Goal: Contribute content

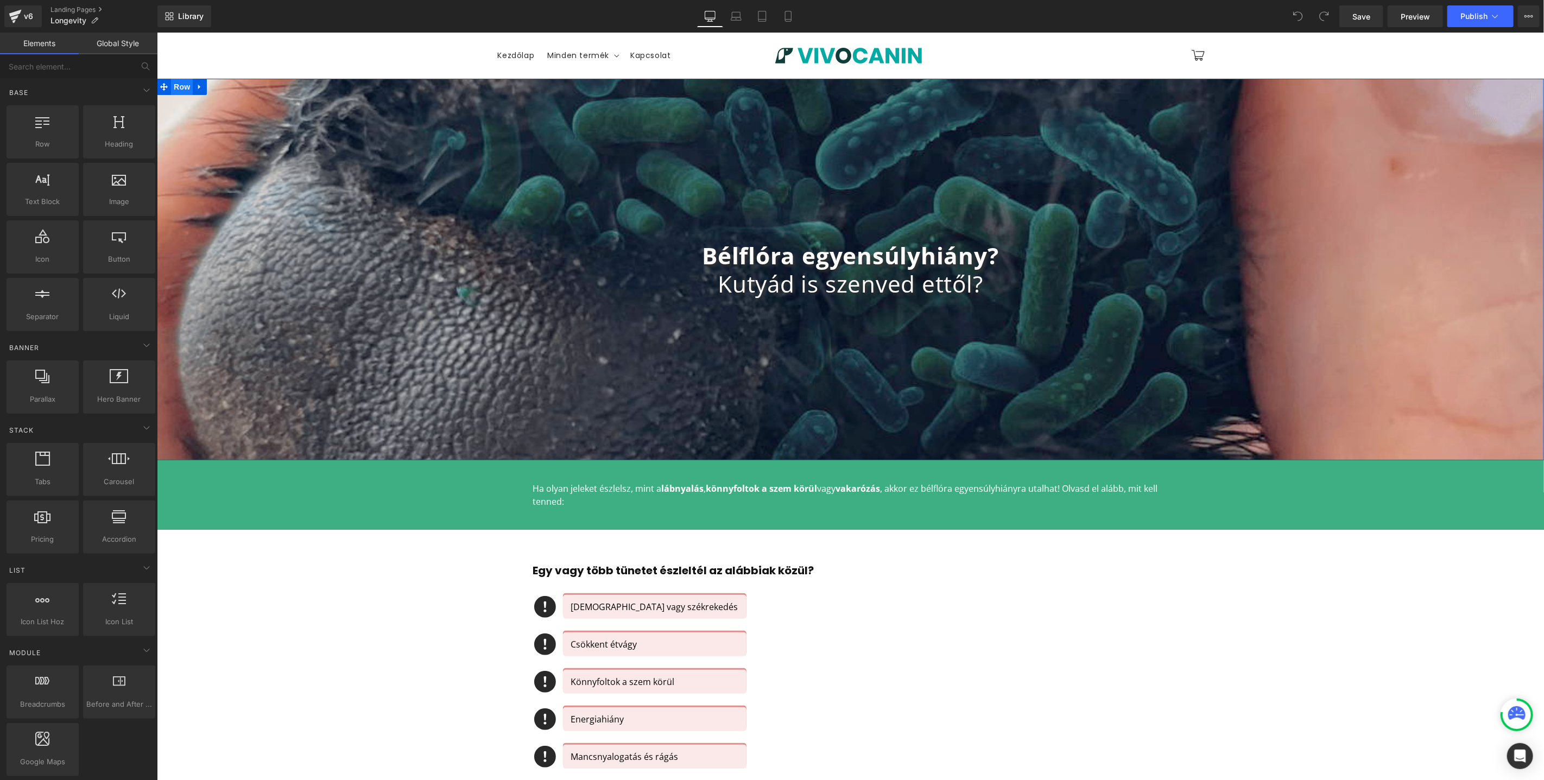
click at [172, 83] on span "Row" at bounding box center [181, 86] width 22 height 16
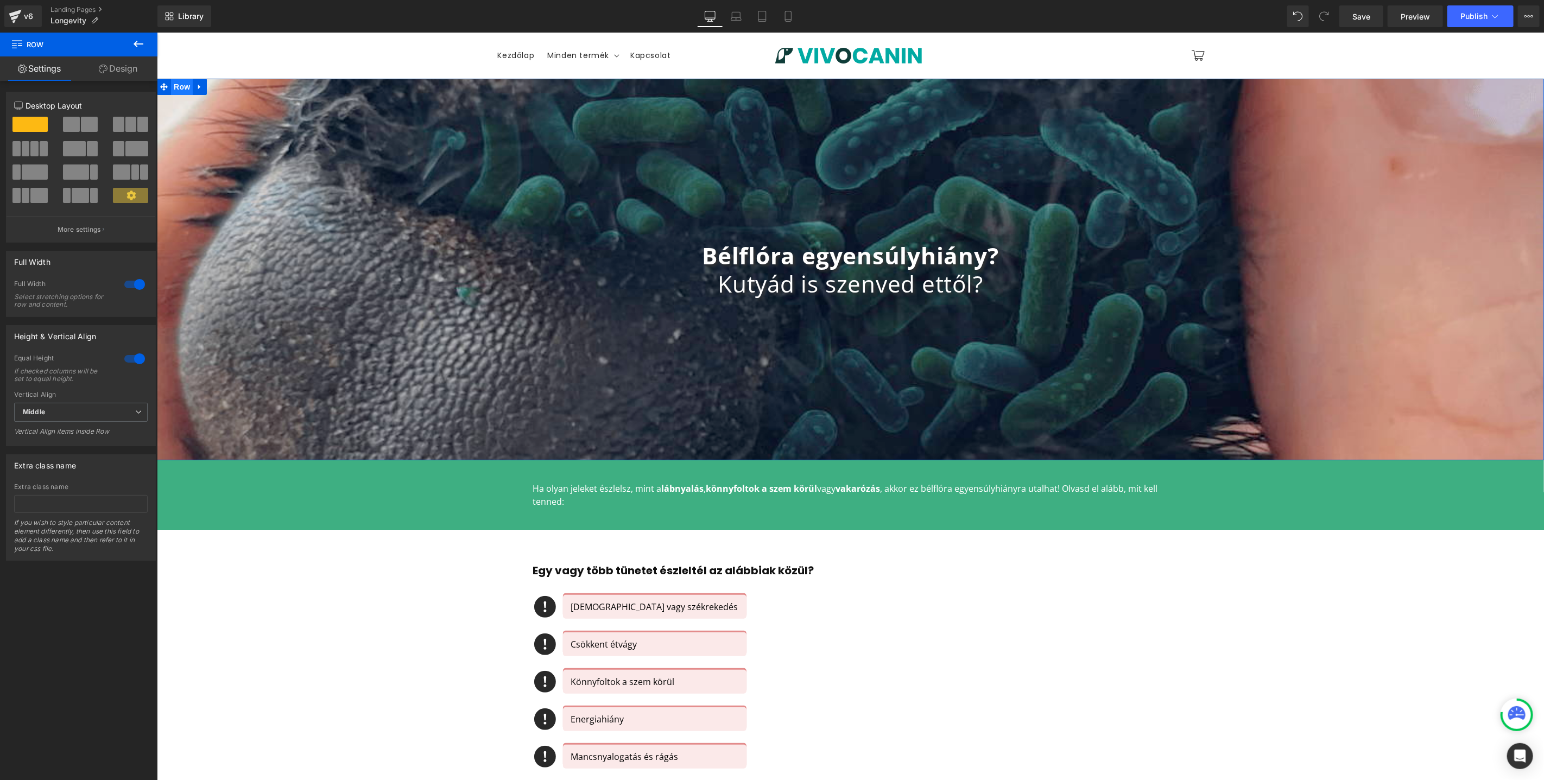
click at [172, 83] on span "Row" at bounding box center [181, 86] width 22 height 16
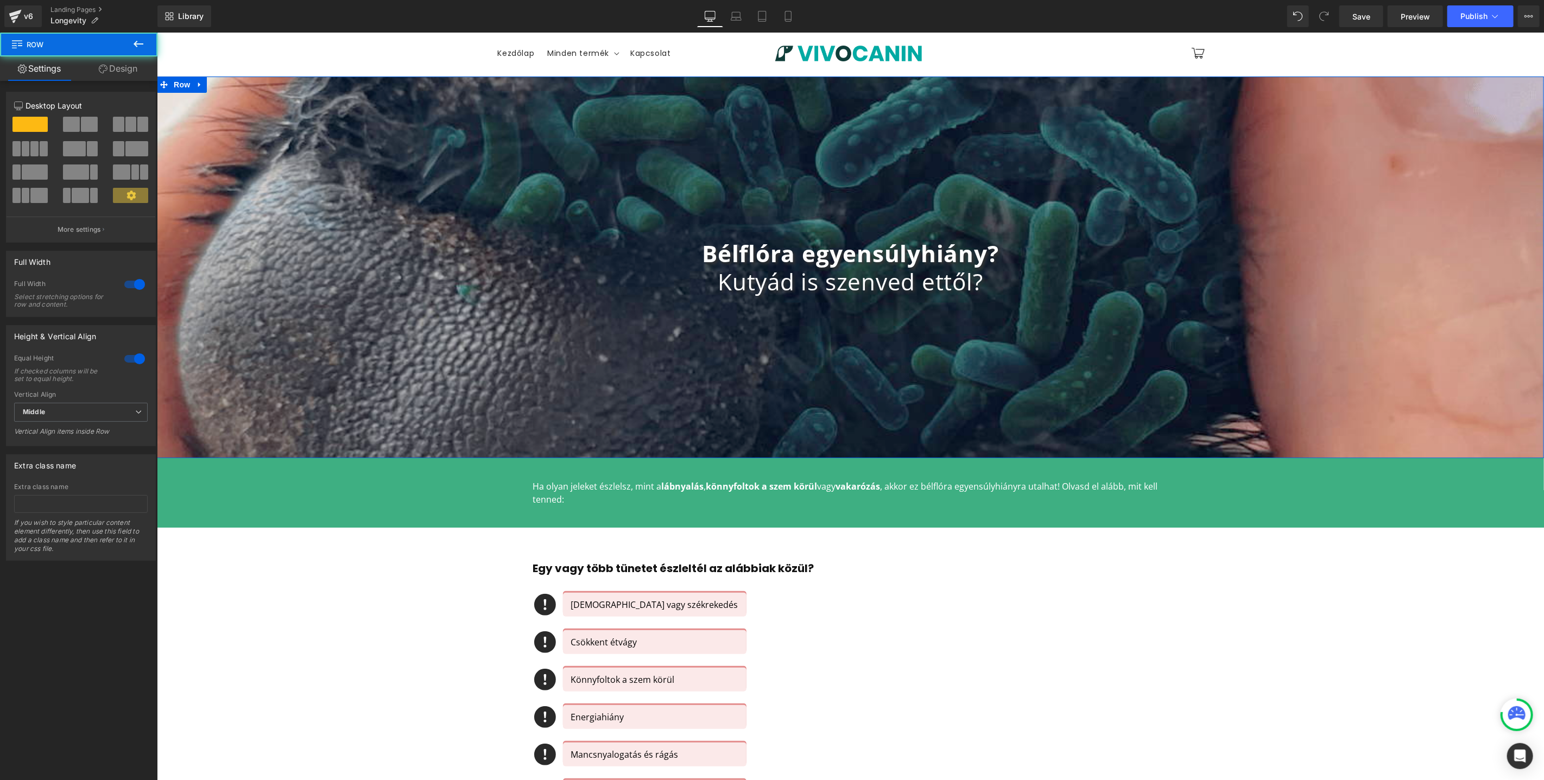
click at [113, 63] on link "Design" at bounding box center [118, 68] width 79 height 24
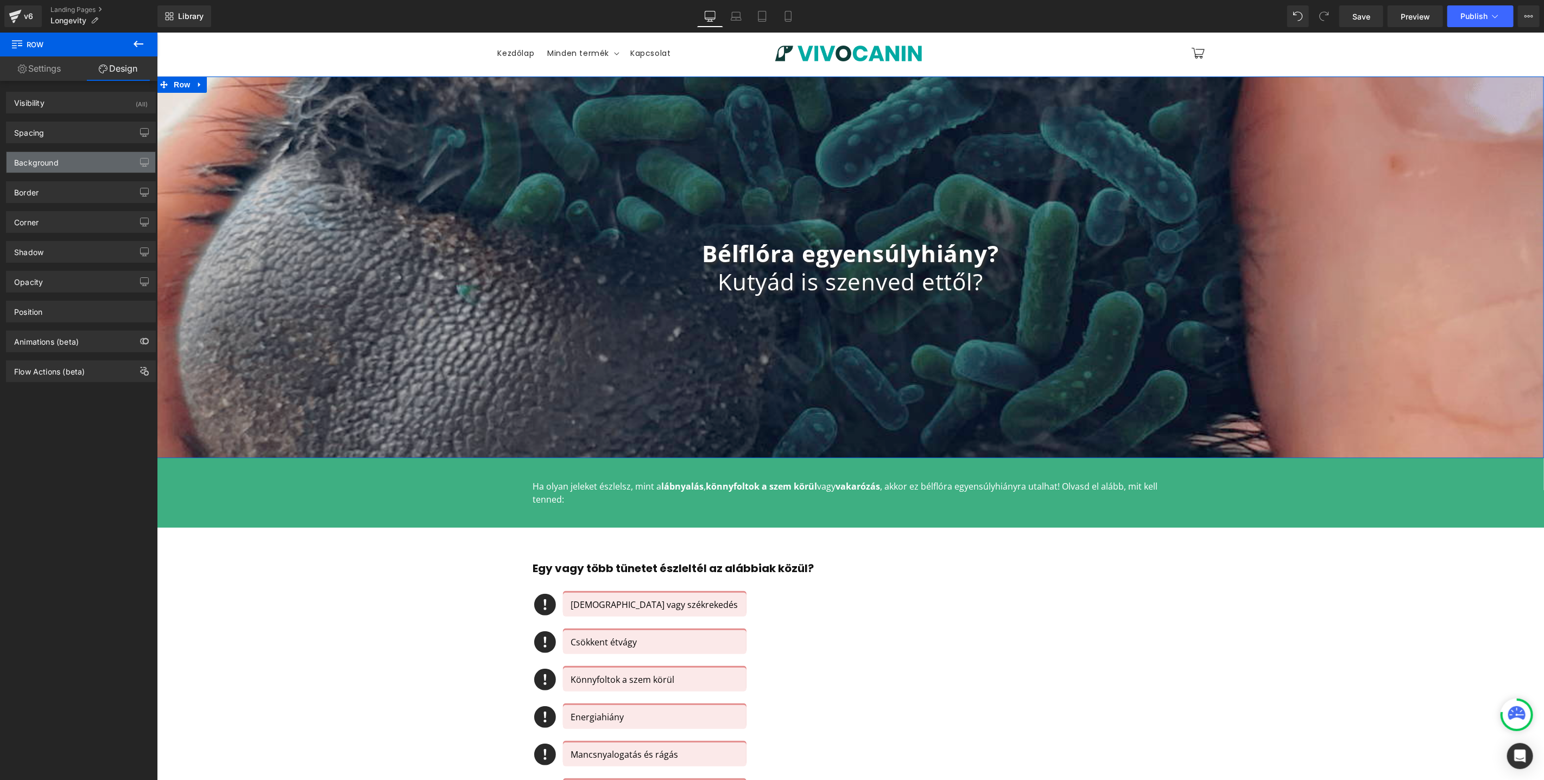
click at [103, 167] on div "Background" at bounding box center [81, 162] width 149 height 21
click at [137, 194] on icon at bounding box center [138, 191] width 20 height 14
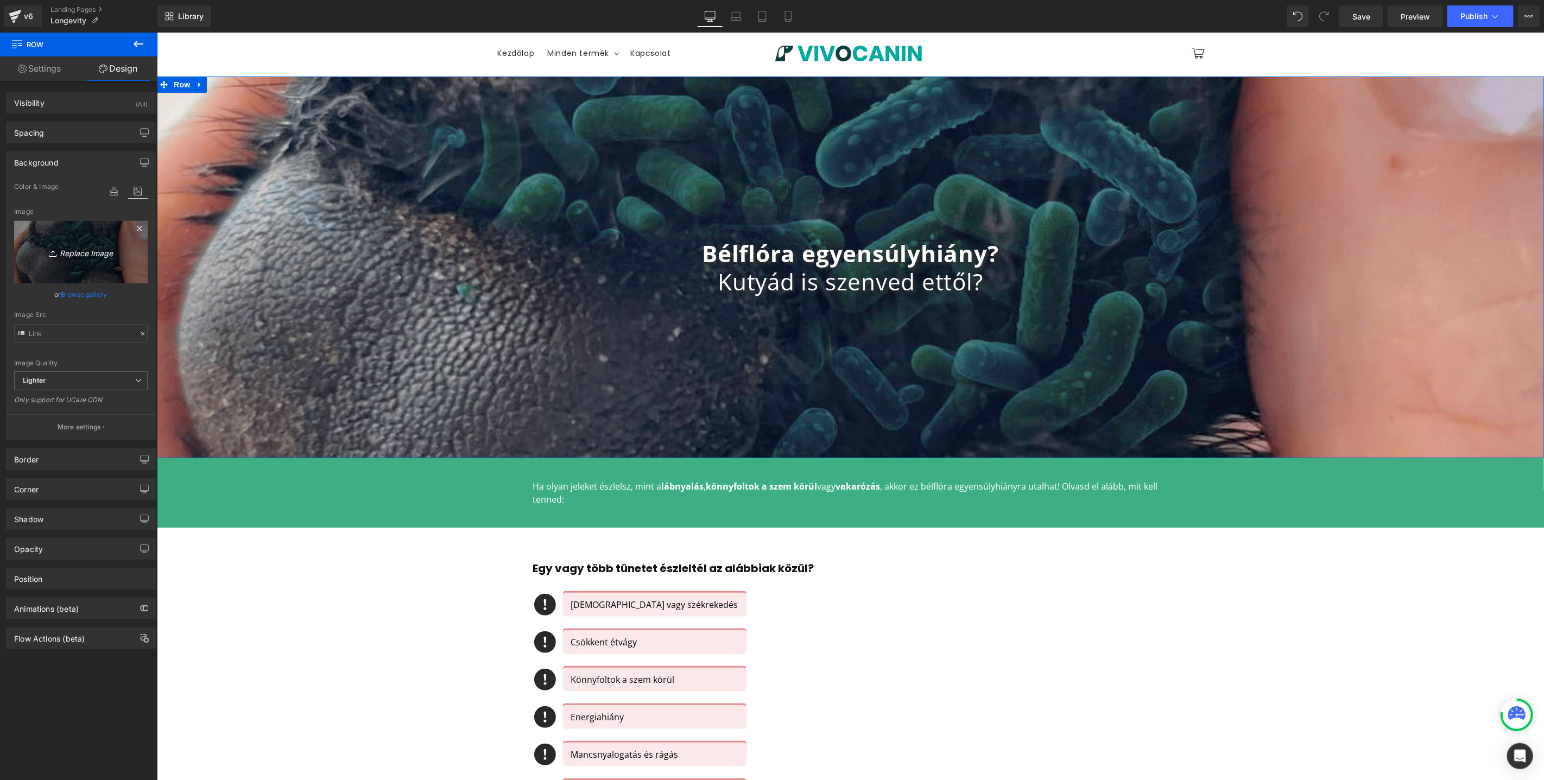
click at [74, 252] on icon "Replace Image" at bounding box center [80, 252] width 87 height 14
type input "C:\fakepath\shutterstock_1803070438 (1).jpg"
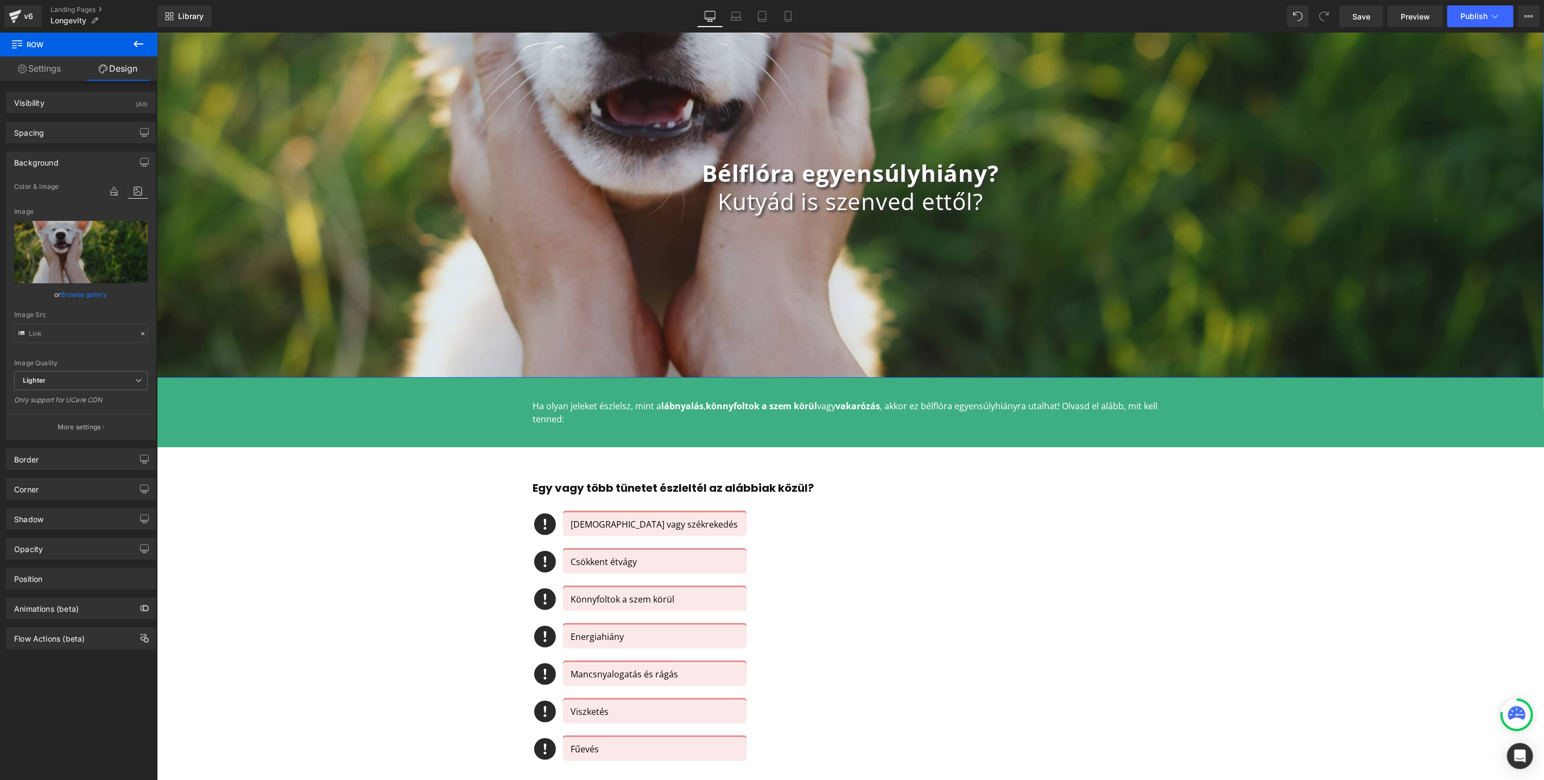
scroll to position [0, 0]
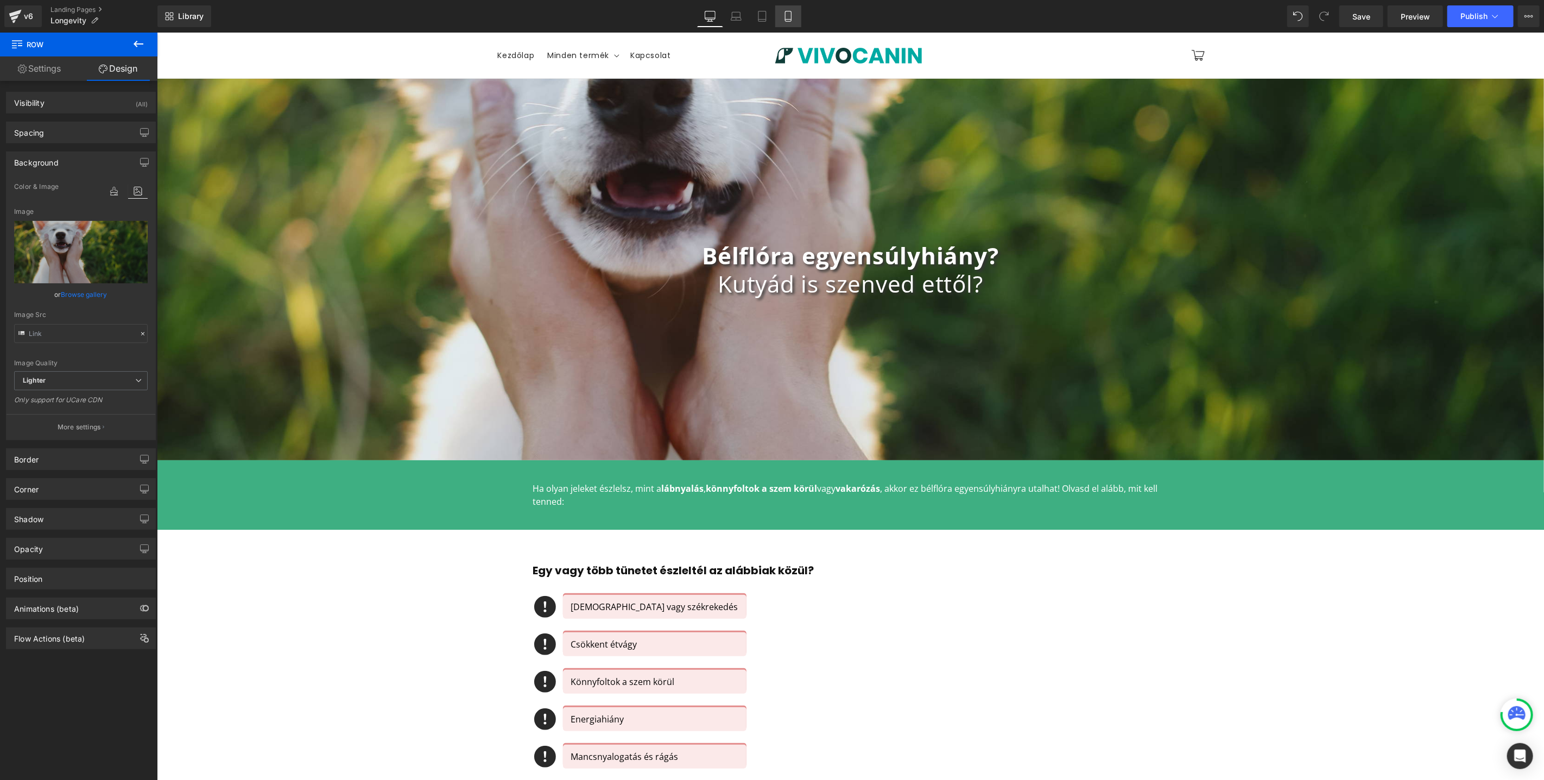
click at [788, 21] on icon at bounding box center [788, 16] width 11 height 11
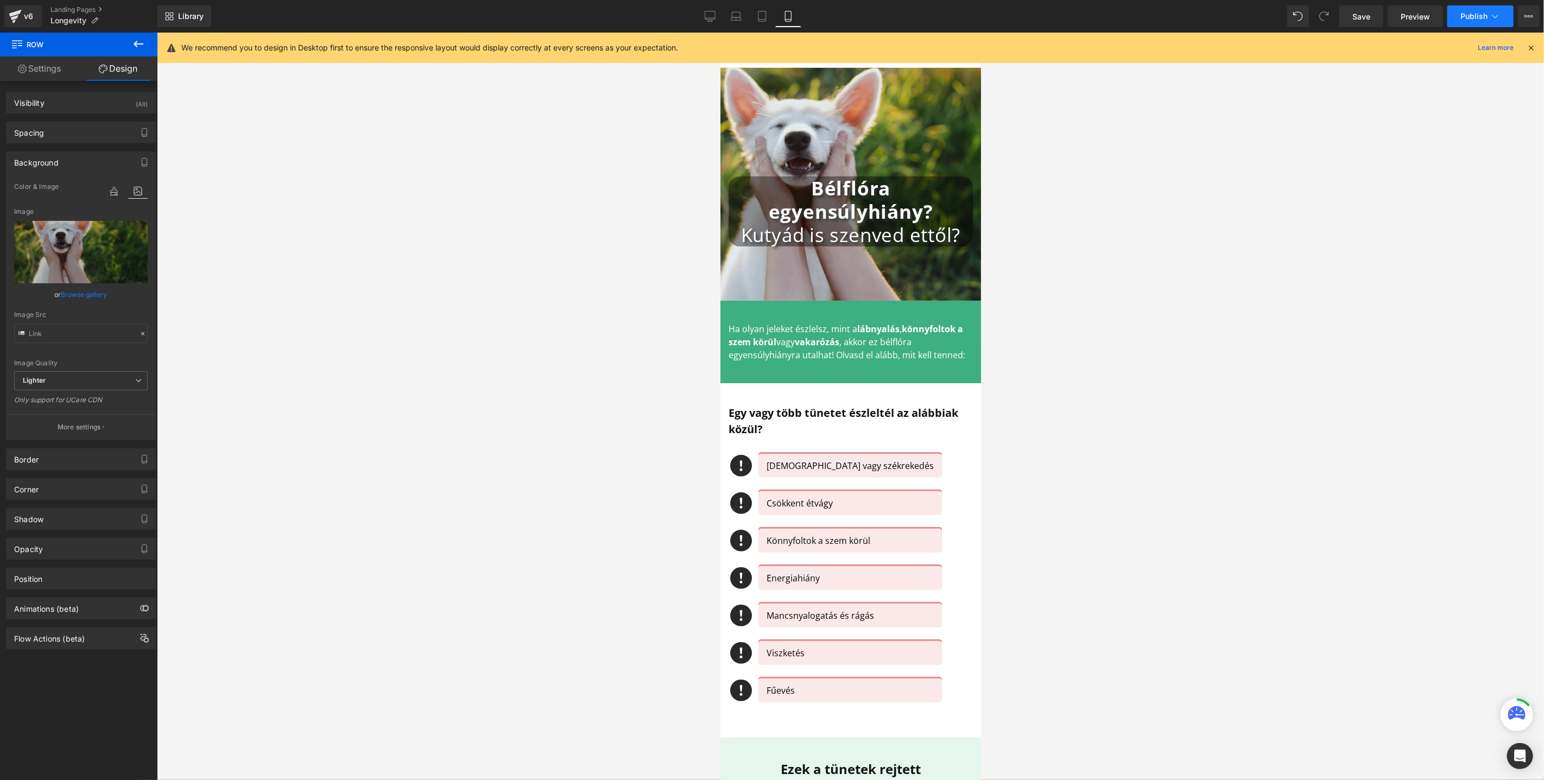
click at [1481, 14] on span "Publish" at bounding box center [1473, 16] width 27 height 9
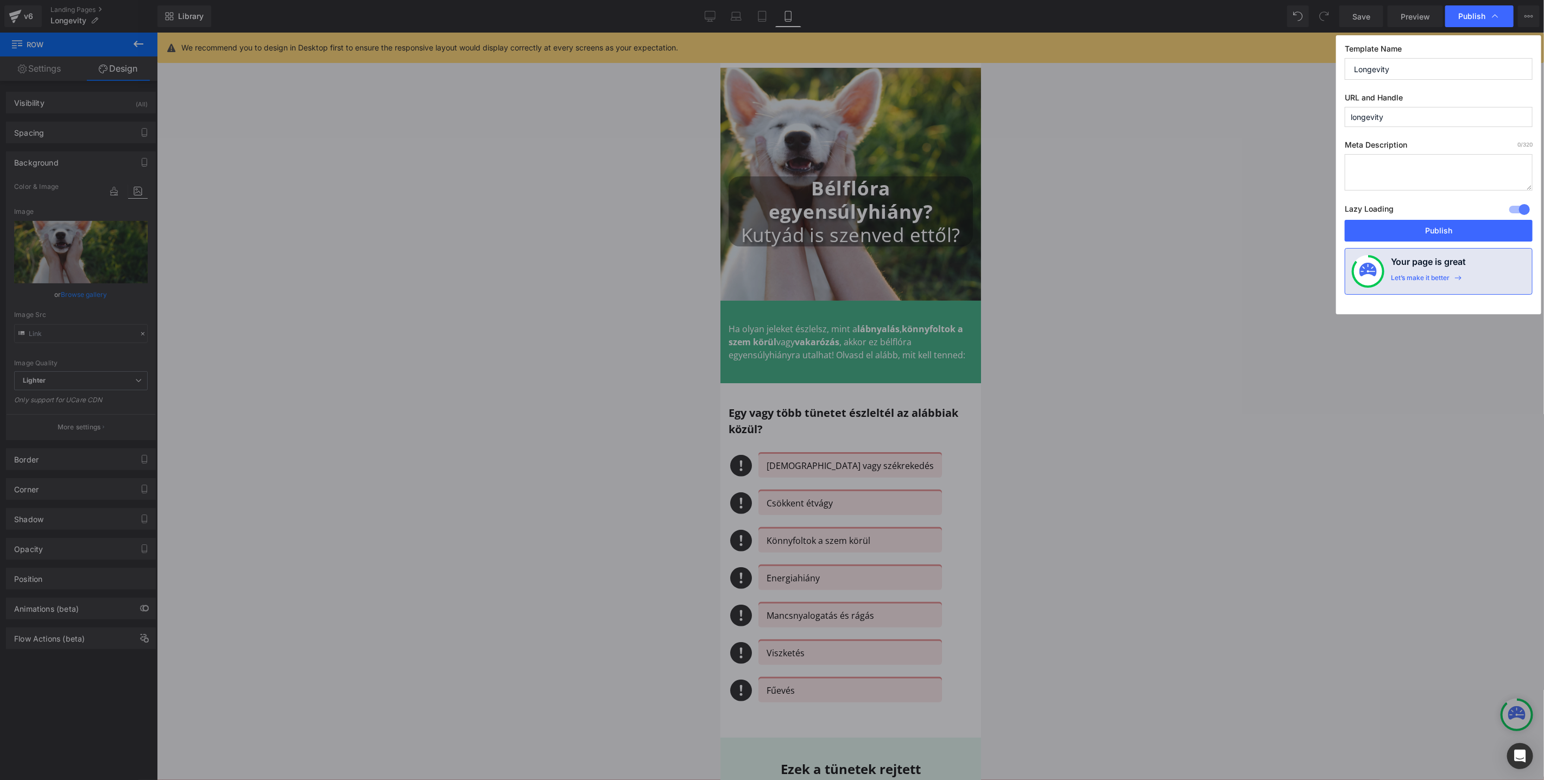
drag, startPoint x: 1416, startPoint y: 123, endPoint x: 1208, endPoint y: 123, distance: 208.5
click at [1209, 123] on div "Publish Template Name Longevity URL and Handle longevity Meta Description 0 /32…" at bounding box center [772, 390] width 1544 height 780
click at [1427, 230] on button "Publish" at bounding box center [1439, 231] width 188 height 22
